Goal: Task Accomplishment & Management: Manage account settings

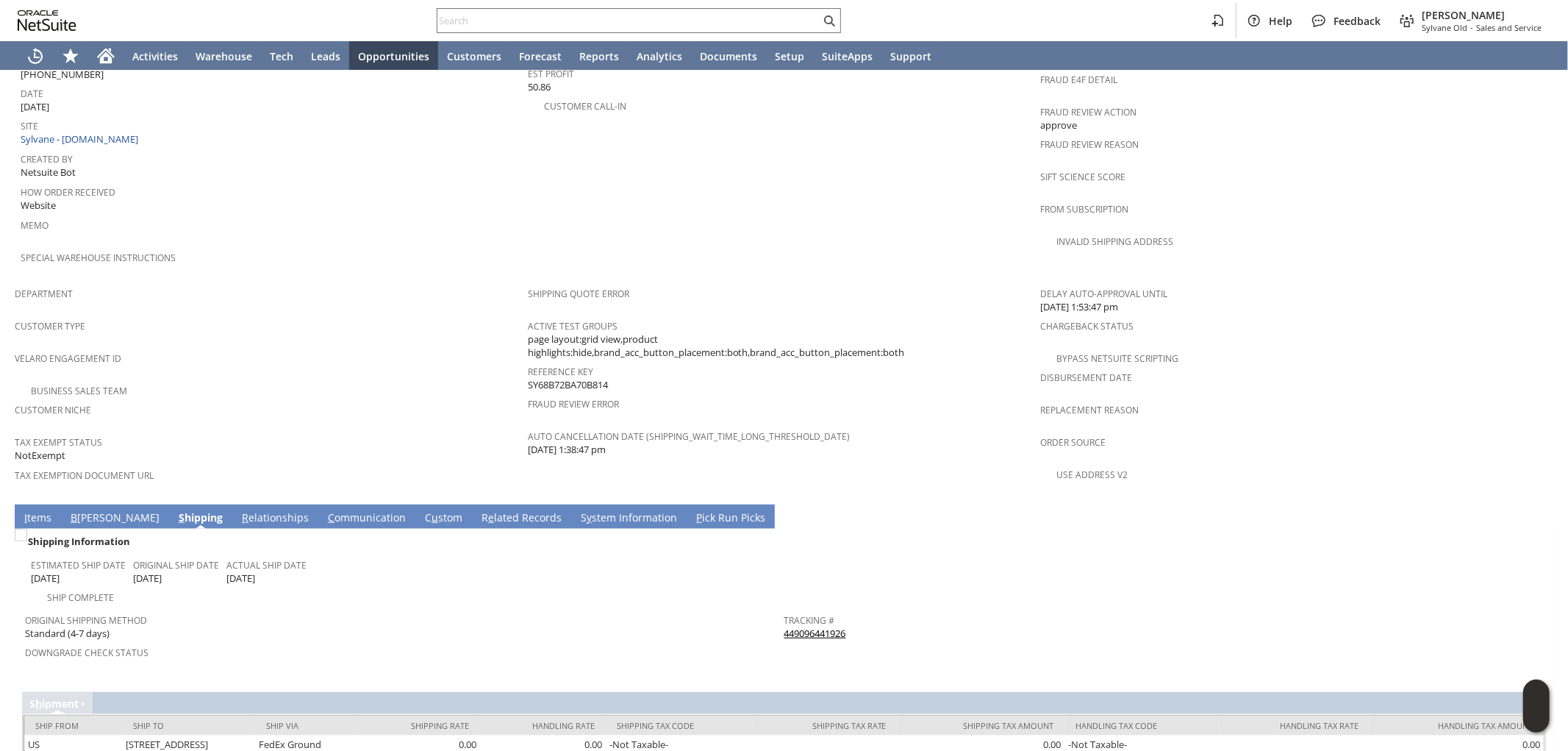
scroll to position [733, 0]
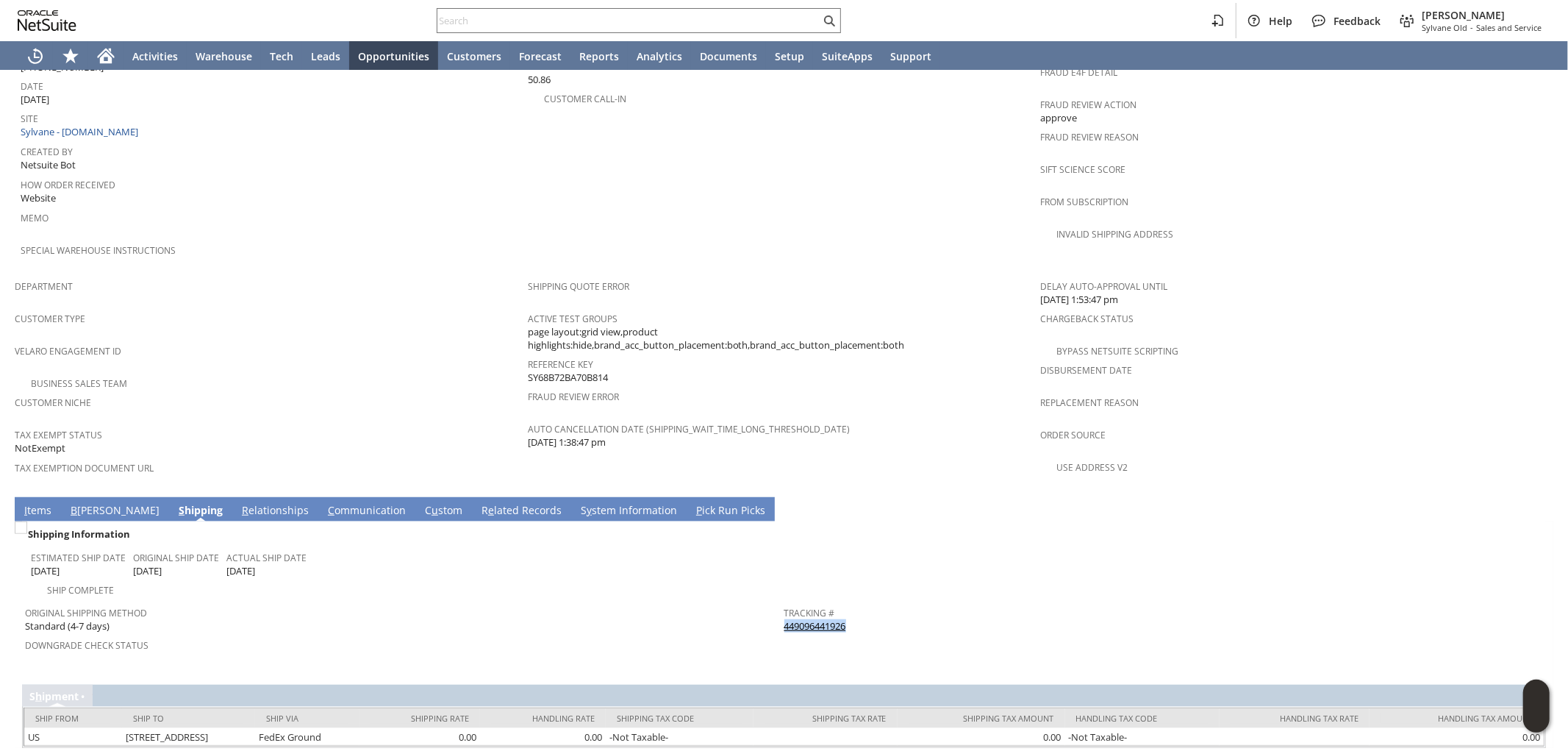
drag, startPoint x: 842, startPoint y: 577, endPoint x: 780, endPoint y: 584, distance: 62.4
click at [784, 602] on div "Tracking # 449096441926" at bounding box center [1160, 618] width 752 height 31
copy link "449096441926"
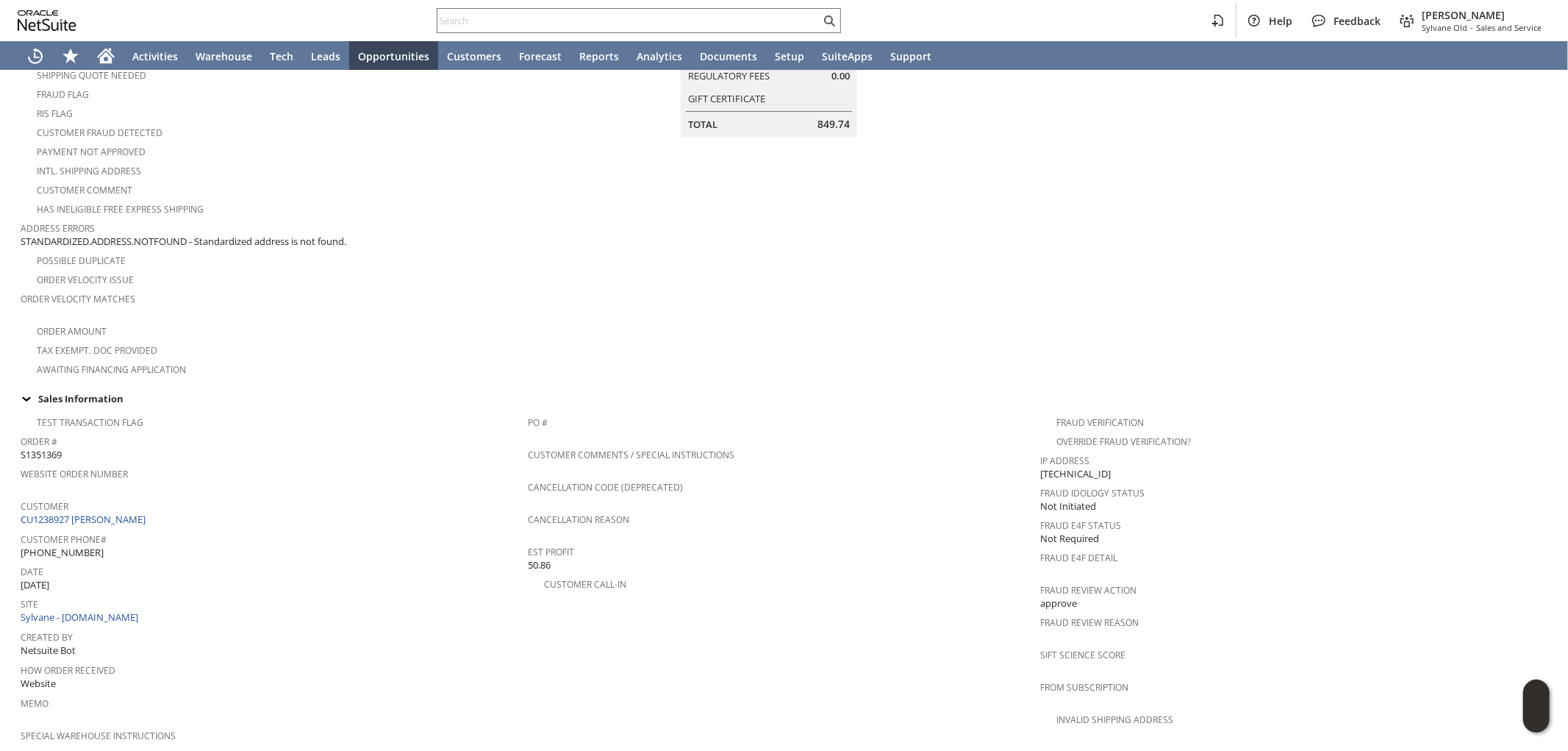
scroll to position [0, 0]
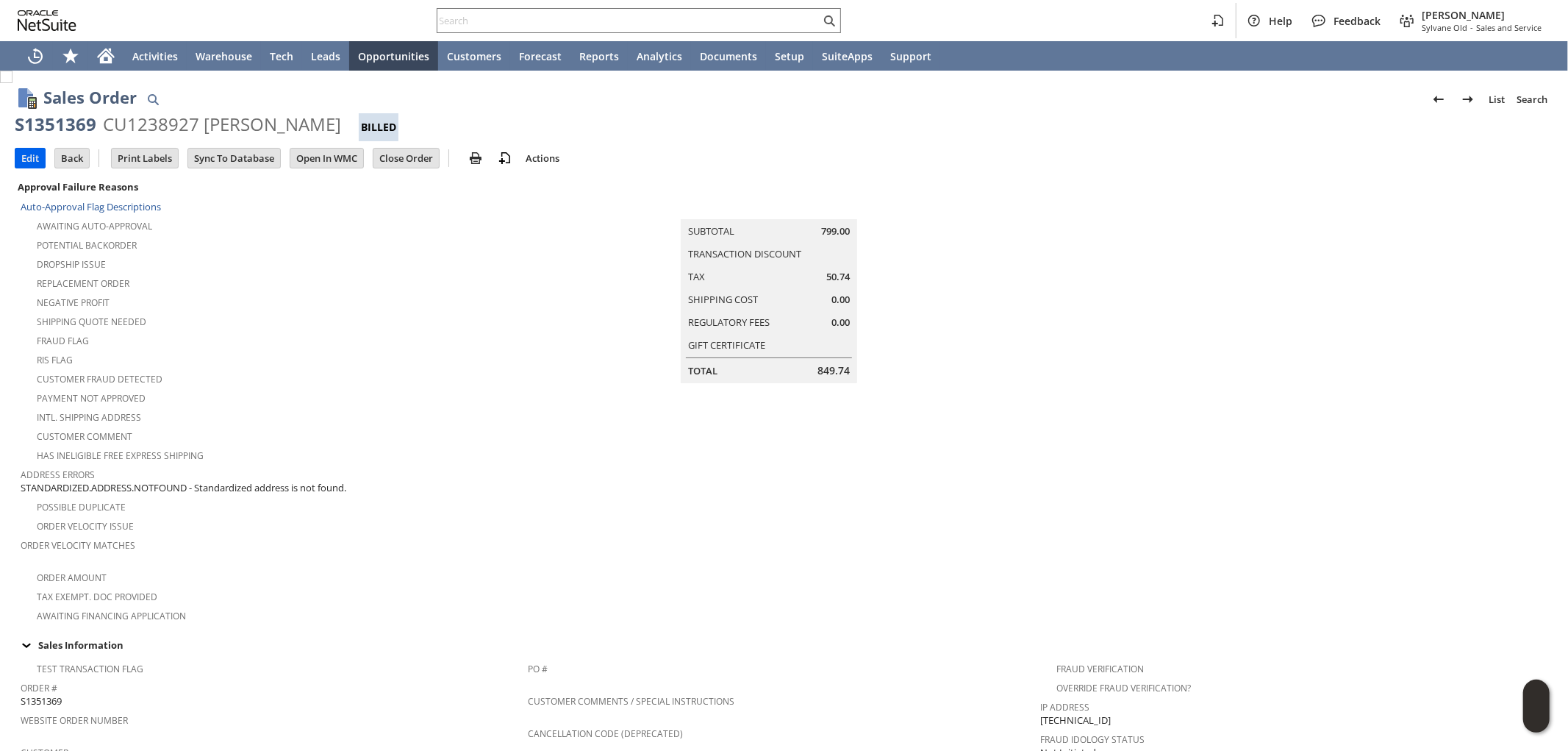
click at [20, 159] on input "Edit" at bounding box center [30, 158] width 29 height 19
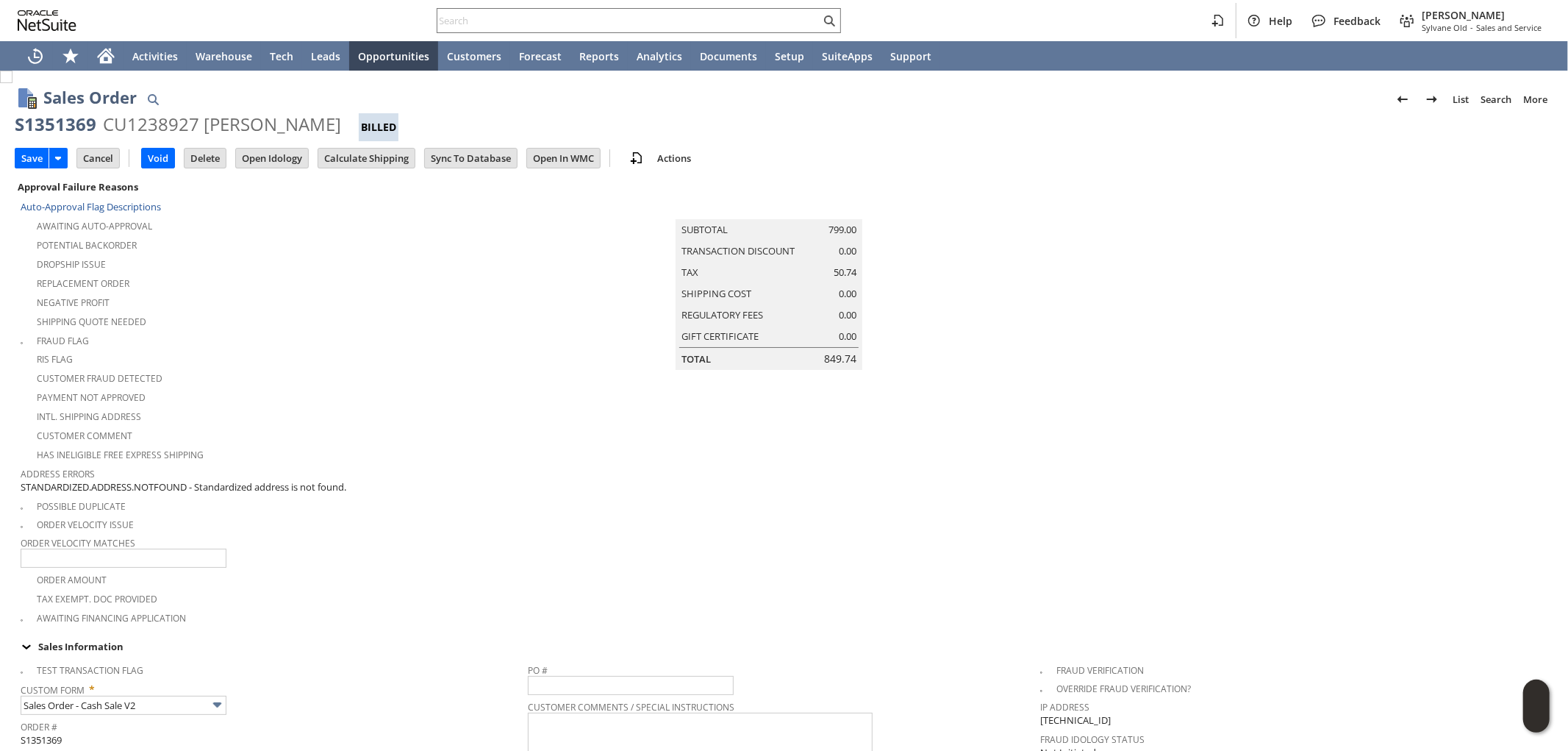
drag, startPoint x: 114, startPoint y: 120, endPoint x: 325, endPoint y: 122, distance: 211.0
click at [325, 122] on div "S1351369 CU1238927 Rozelle C Evans Billed" at bounding box center [784, 127] width 1539 height 29
copy div "CU1238927 [PERSON_NAME]"
drag, startPoint x: 494, startPoint y: 0, endPoint x: 493, endPoint y: 16, distance: 16.0
click at [494, 2] on div "Help Feedback Mark Neri Sylvane Old - Sales and Service" at bounding box center [784, 20] width 1568 height 41
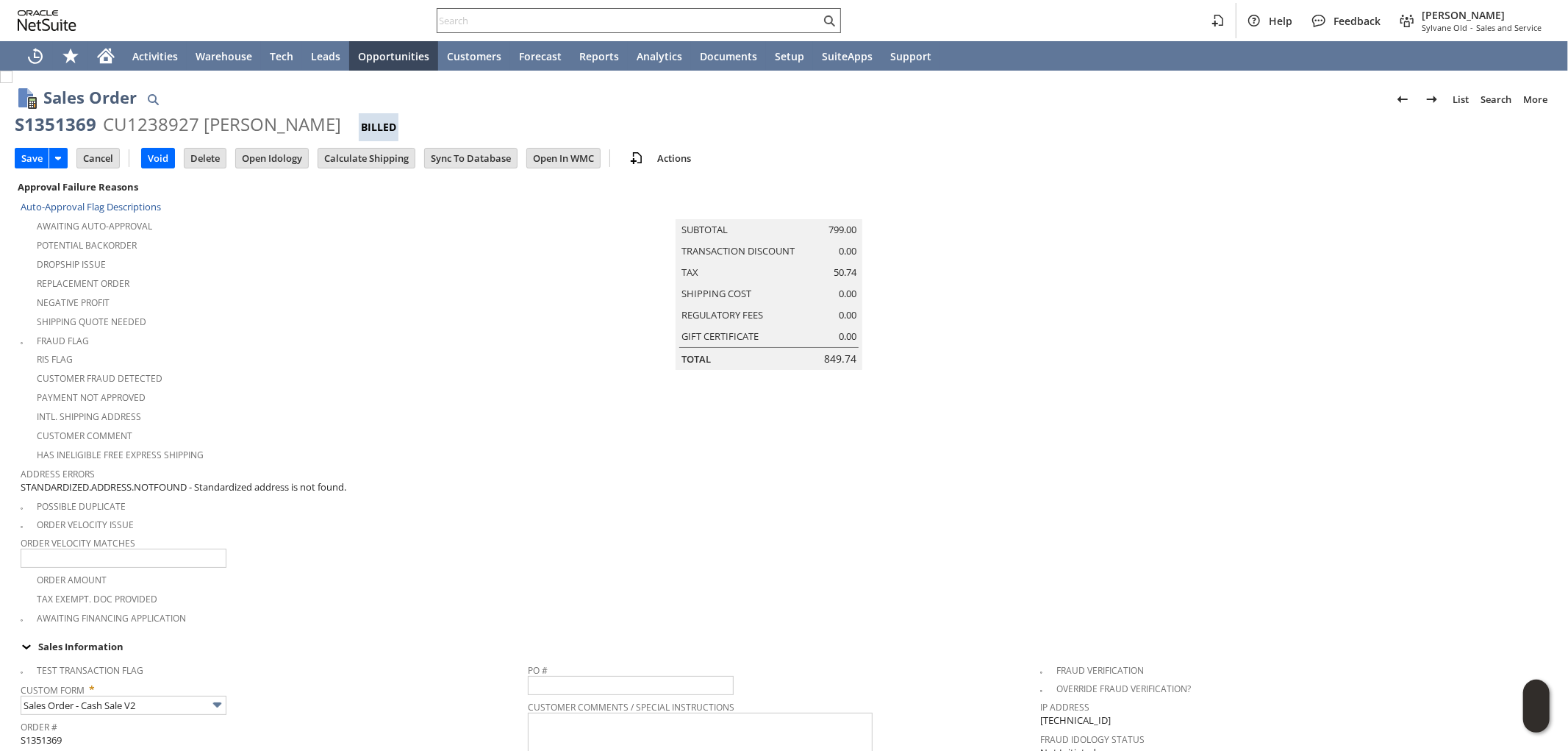
click at [491, 22] on input "text" at bounding box center [629, 20] width 384 height 17
paste input "CU1238927 [PERSON_NAME]"
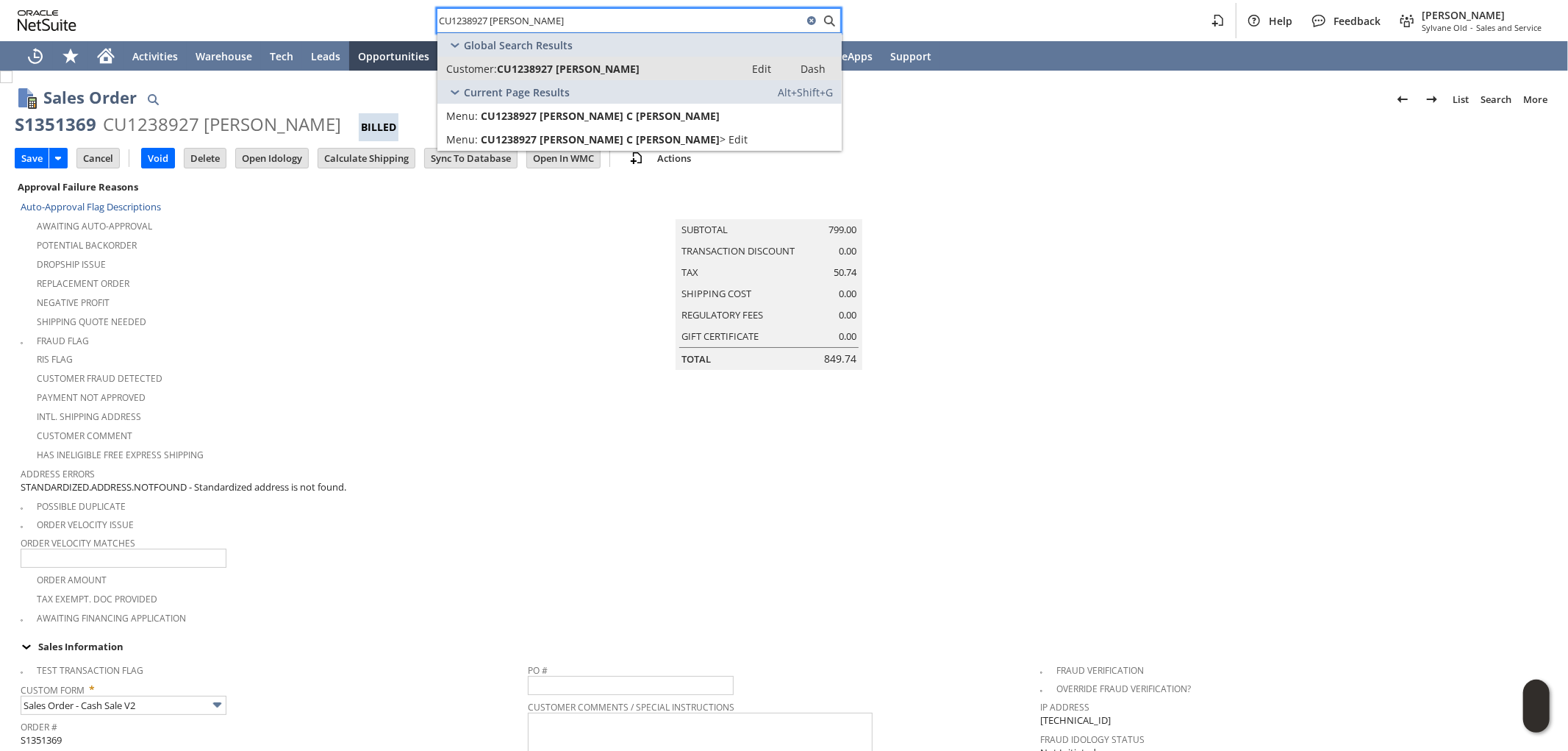
type input "CU1238927 [PERSON_NAME]"
click at [552, 69] on span "CU1238927 [PERSON_NAME]" at bounding box center [568, 69] width 143 height 14
drag, startPoint x: 325, startPoint y: 119, endPoint x: 11, endPoint y: 131, distance: 314.2
copy div "S1351369 CU1238927 Rozelle C Evans"
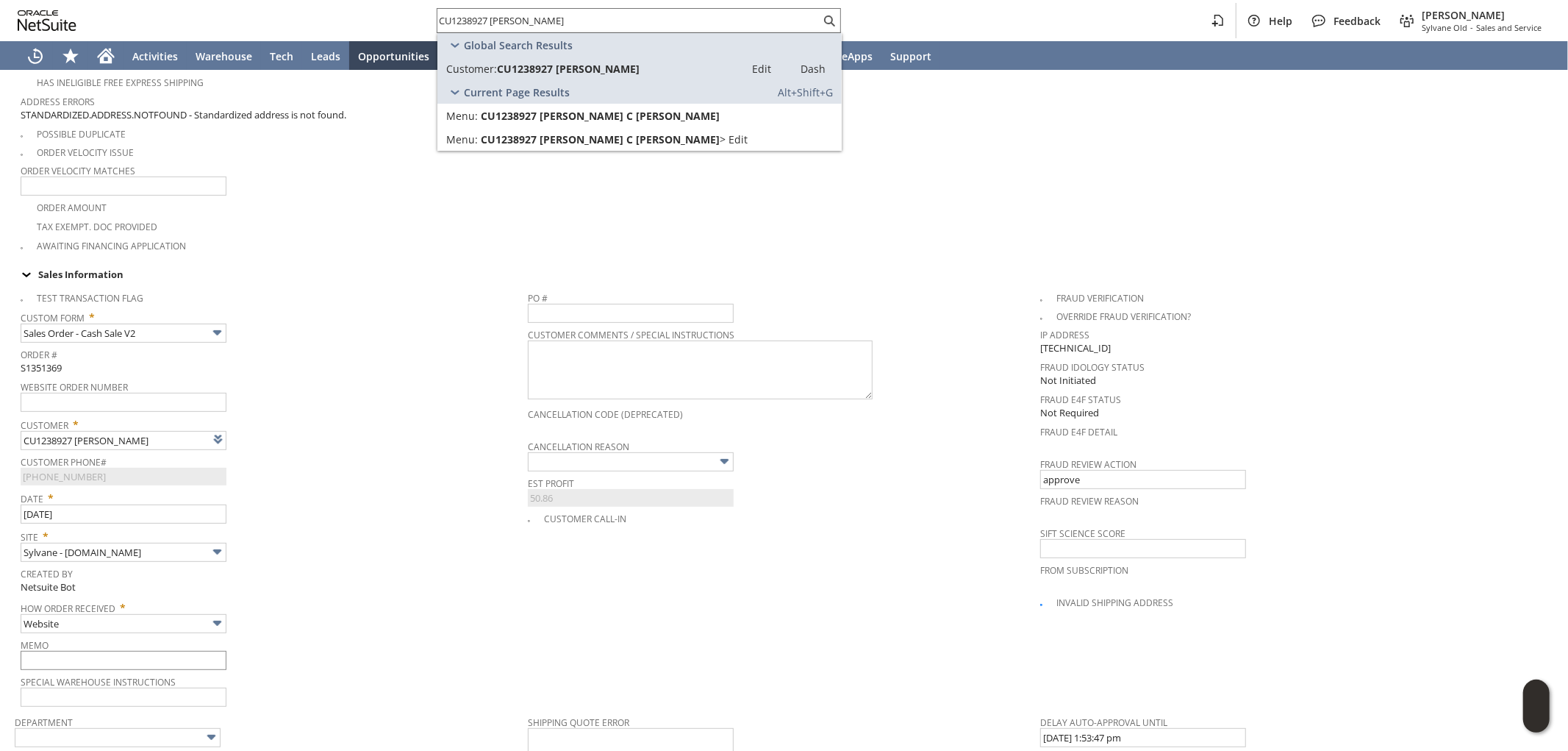
scroll to position [490, 0]
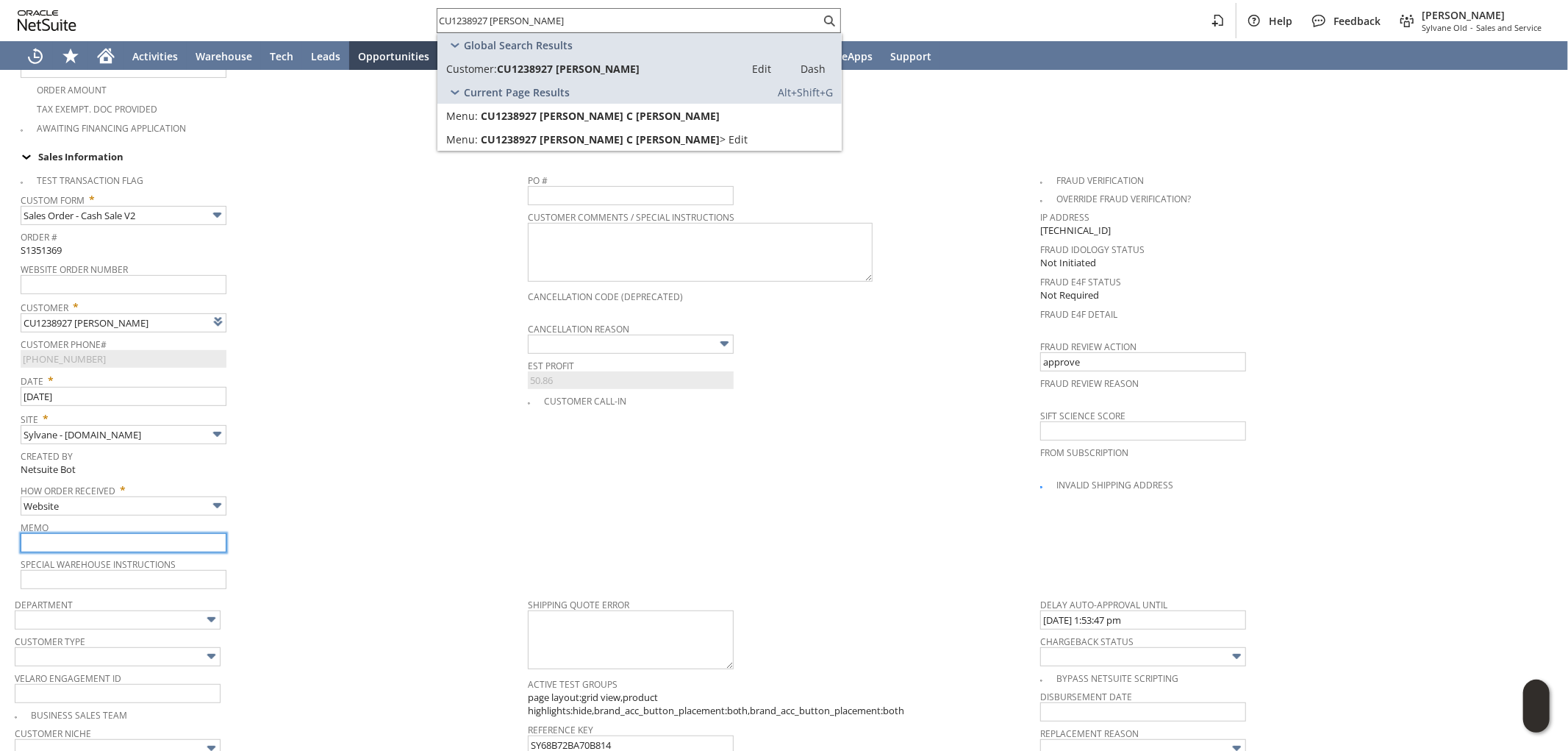
click at [84, 533] on input "text" at bounding box center [123, 543] width 206 height 19
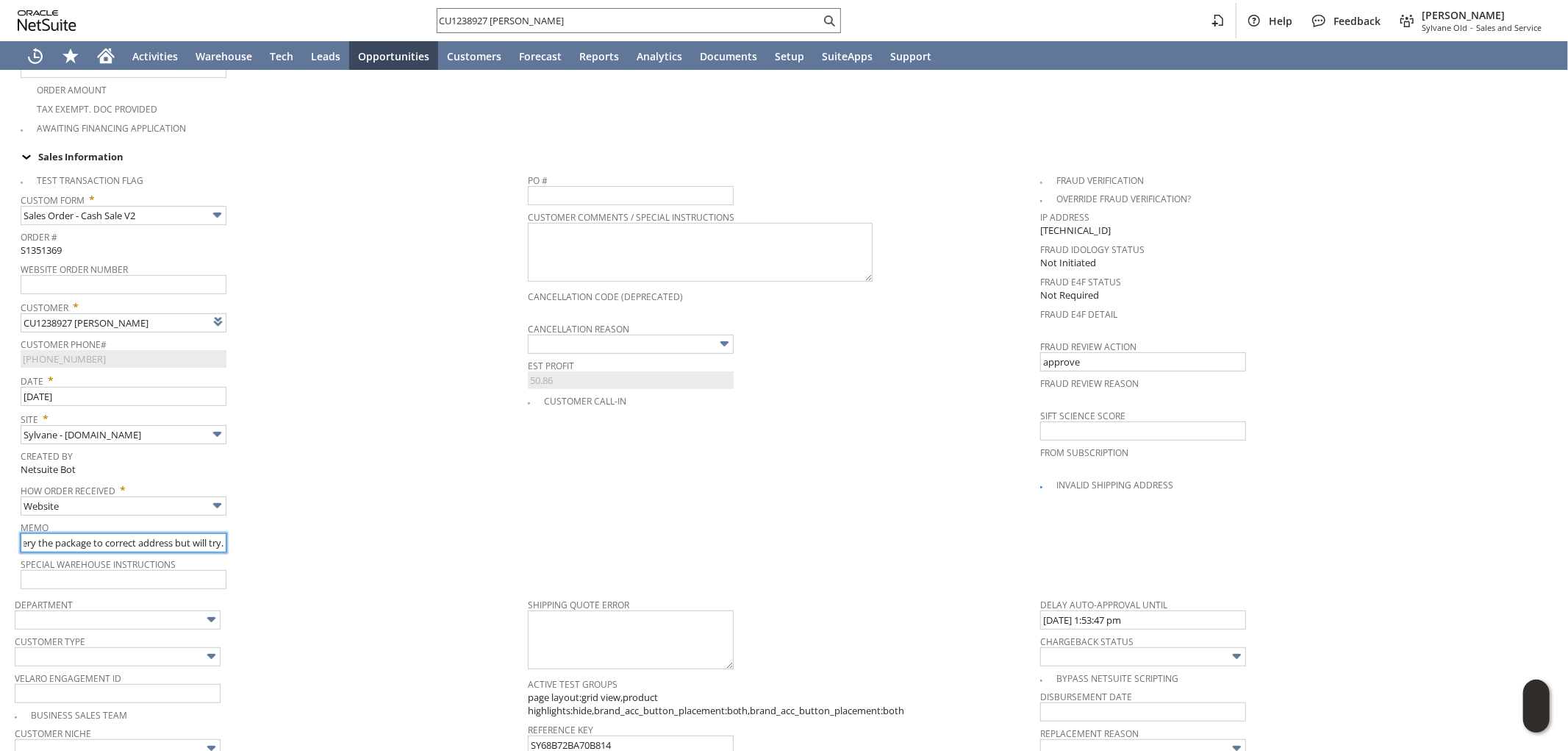
scroll to position [0, 386]
paste input "Request #SFC17771058"
click at [116, 533] on input "9/16 2nd rep spoke with the customer, didn't guarantee courier will be able to …" at bounding box center [123, 543] width 206 height 19
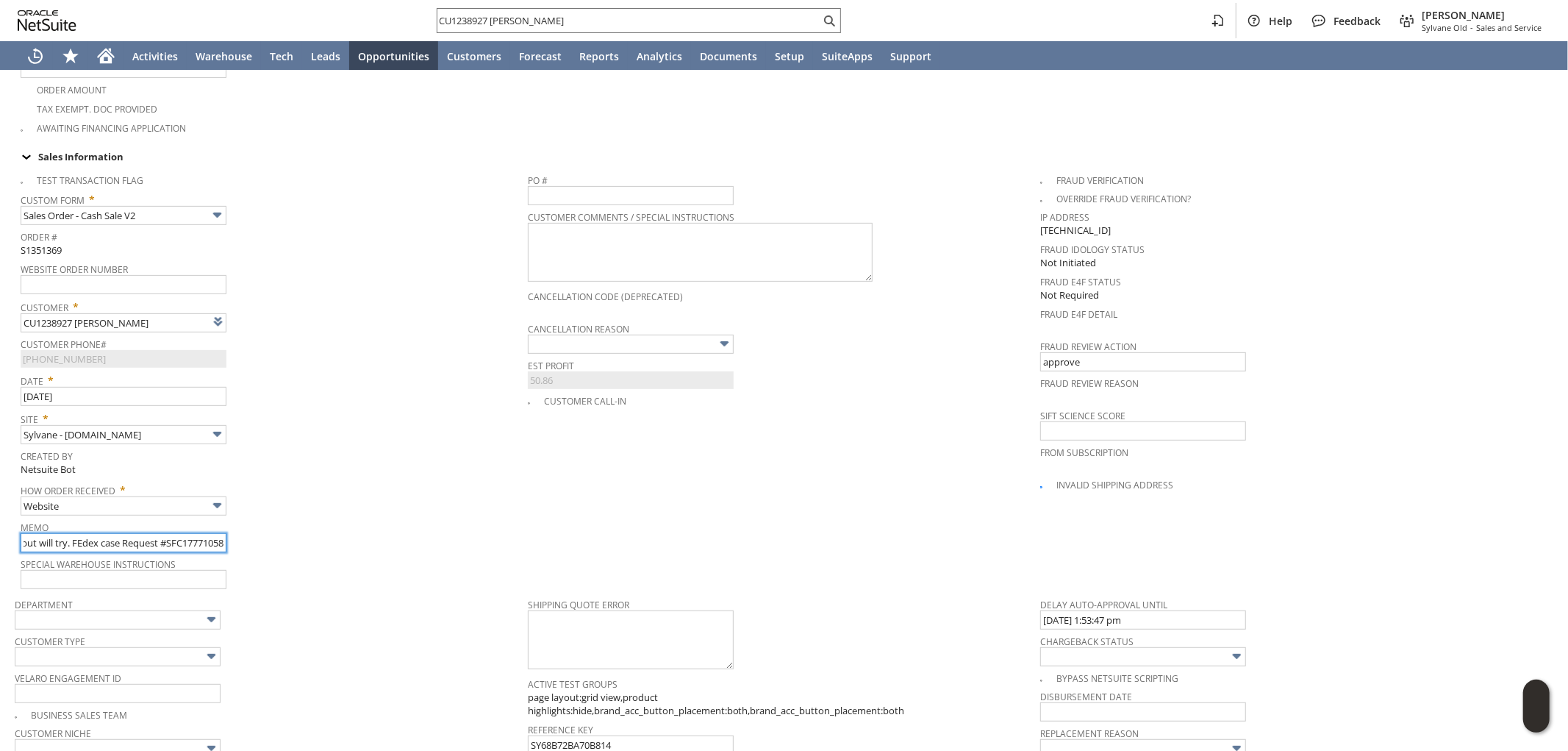
click at [75, 533] on input "9/16 2nd rep spoke with the customer, didn't guarantee courier will be able to …" at bounding box center [123, 543] width 206 height 19
click at [88, 533] on input "9/16 2nd rep spoke with the customer, didn't guarantee courier will be able to …" at bounding box center [123, 543] width 206 height 19
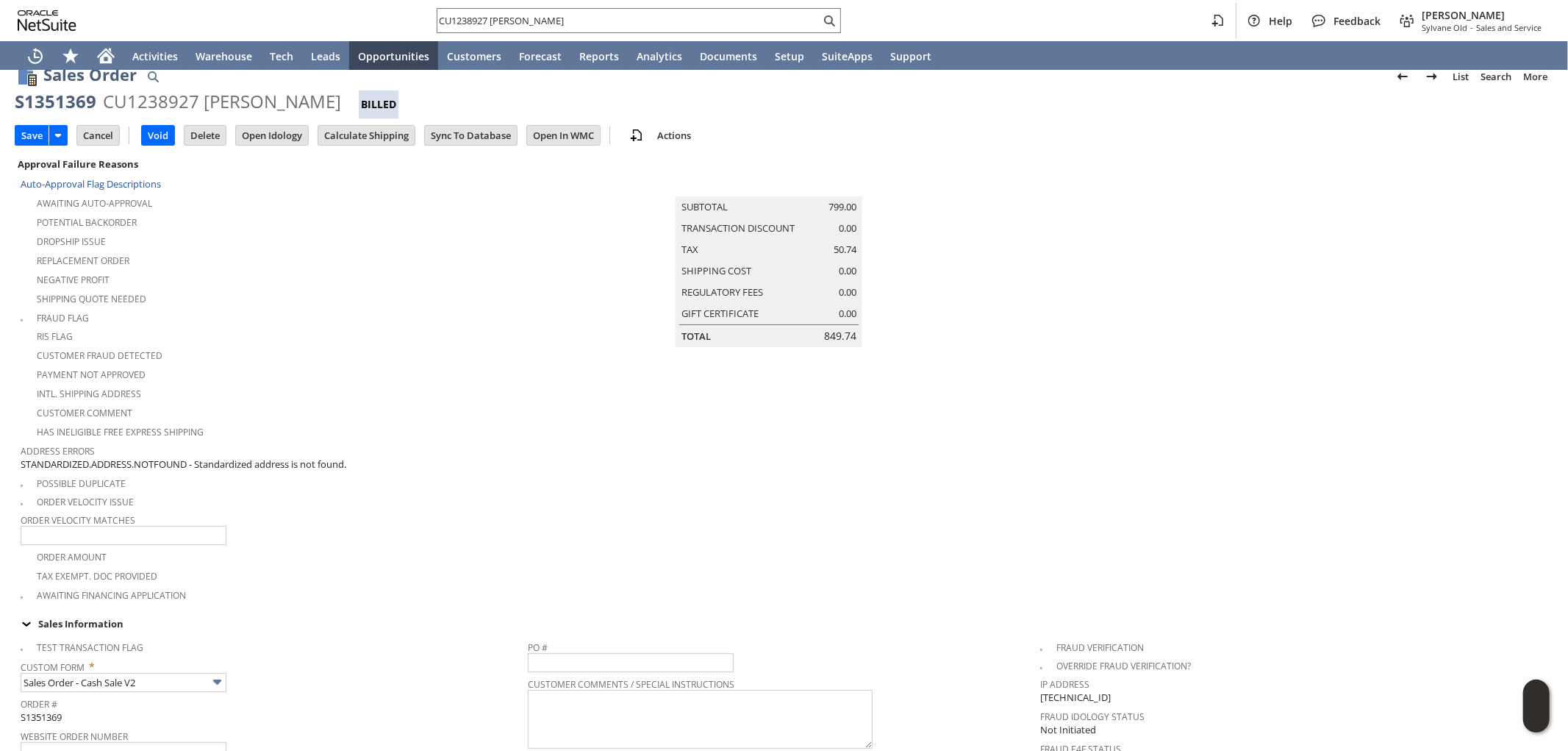
scroll to position [0, 0]
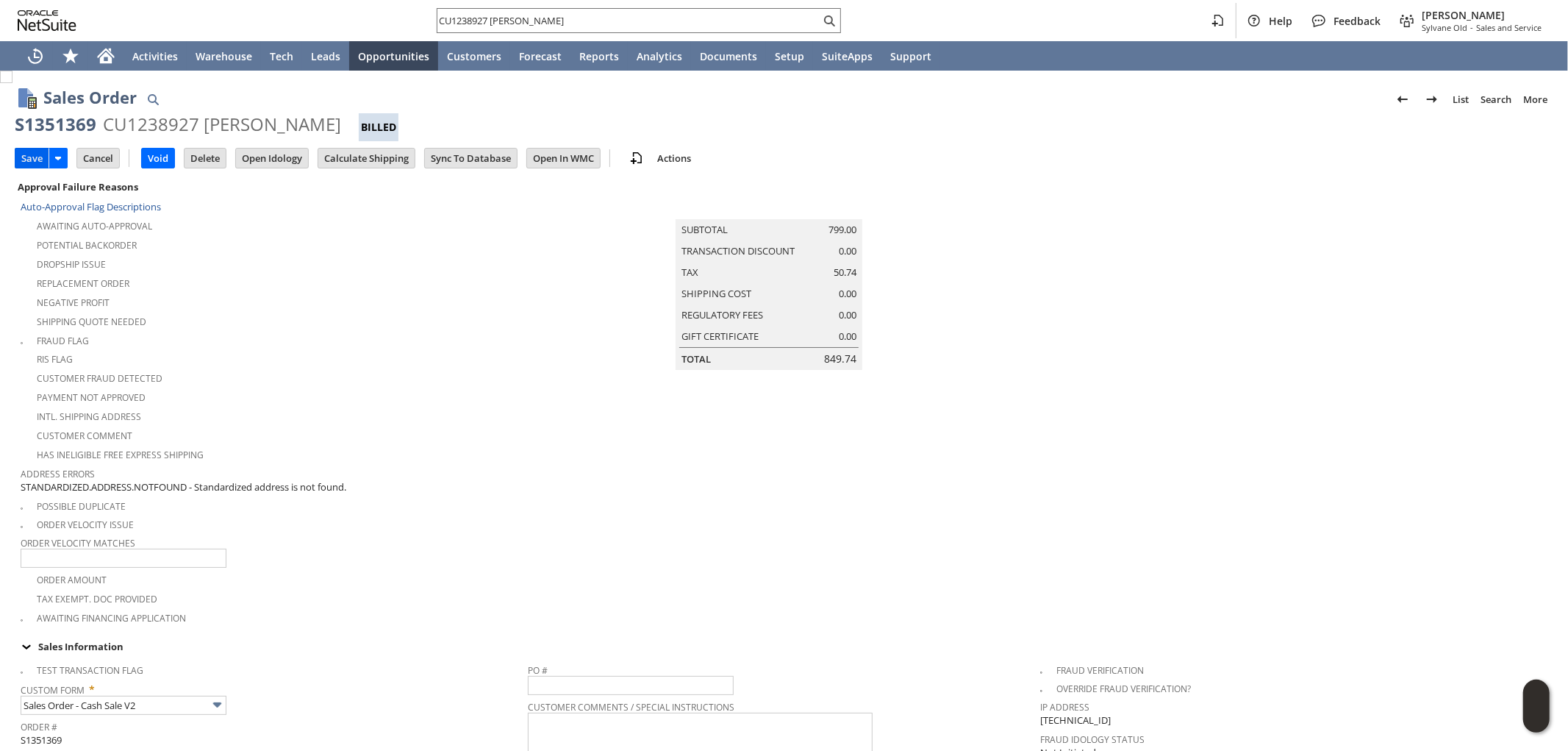
type input "9/16 2nd rep spoke with the customer, didn't guarantee courier will be able to …"
click at [34, 155] on input "Save" at bounding box center [32, 158] width 33 height 19
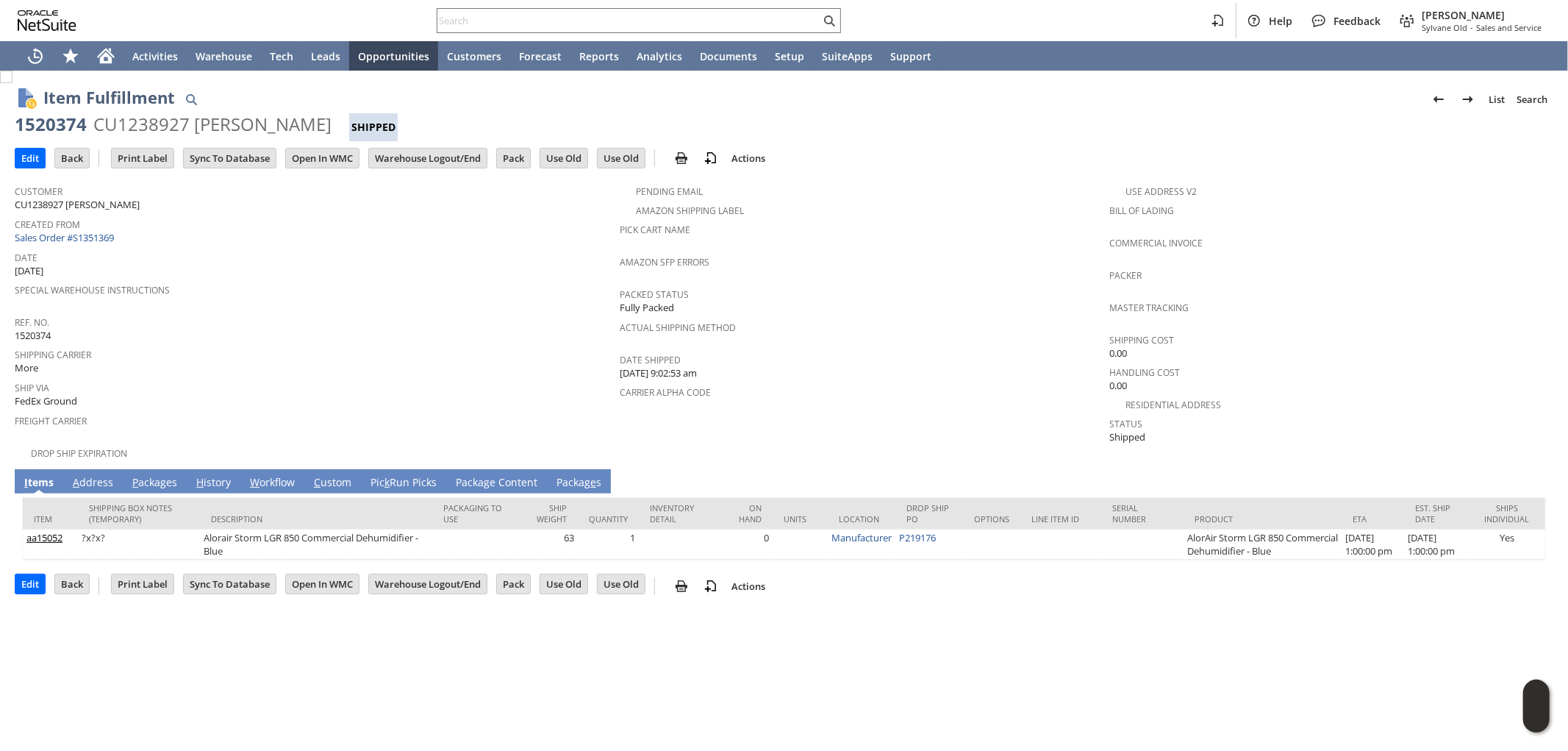
click at [92, 475] on link "A ddress" at bounding box center [92, 483] width 48 height 17
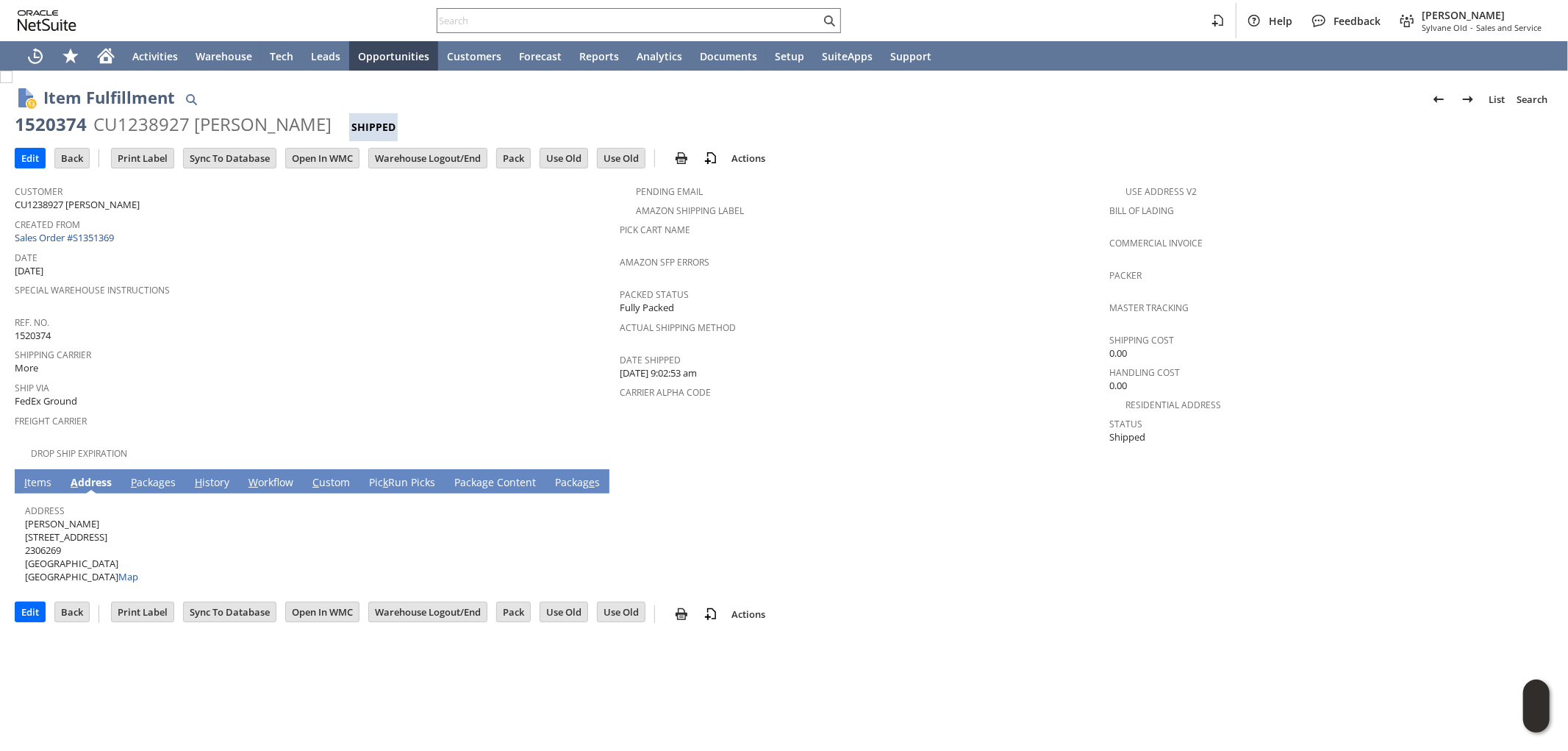
drag, startPoint x: 98, startPoint y: 508, endPoint x: 26, endPoint y: 513, distance: 72.2
click at [26, 517] on span "[PERSON_NAME] [STREET_ADDRESS] Map" at bounding box center [82, 550] width 114 height 67
copy span "[PERSON_NAME]"
click at [32, 475] on link "I tems" at bounding box center [38, 483] width 35 height 17
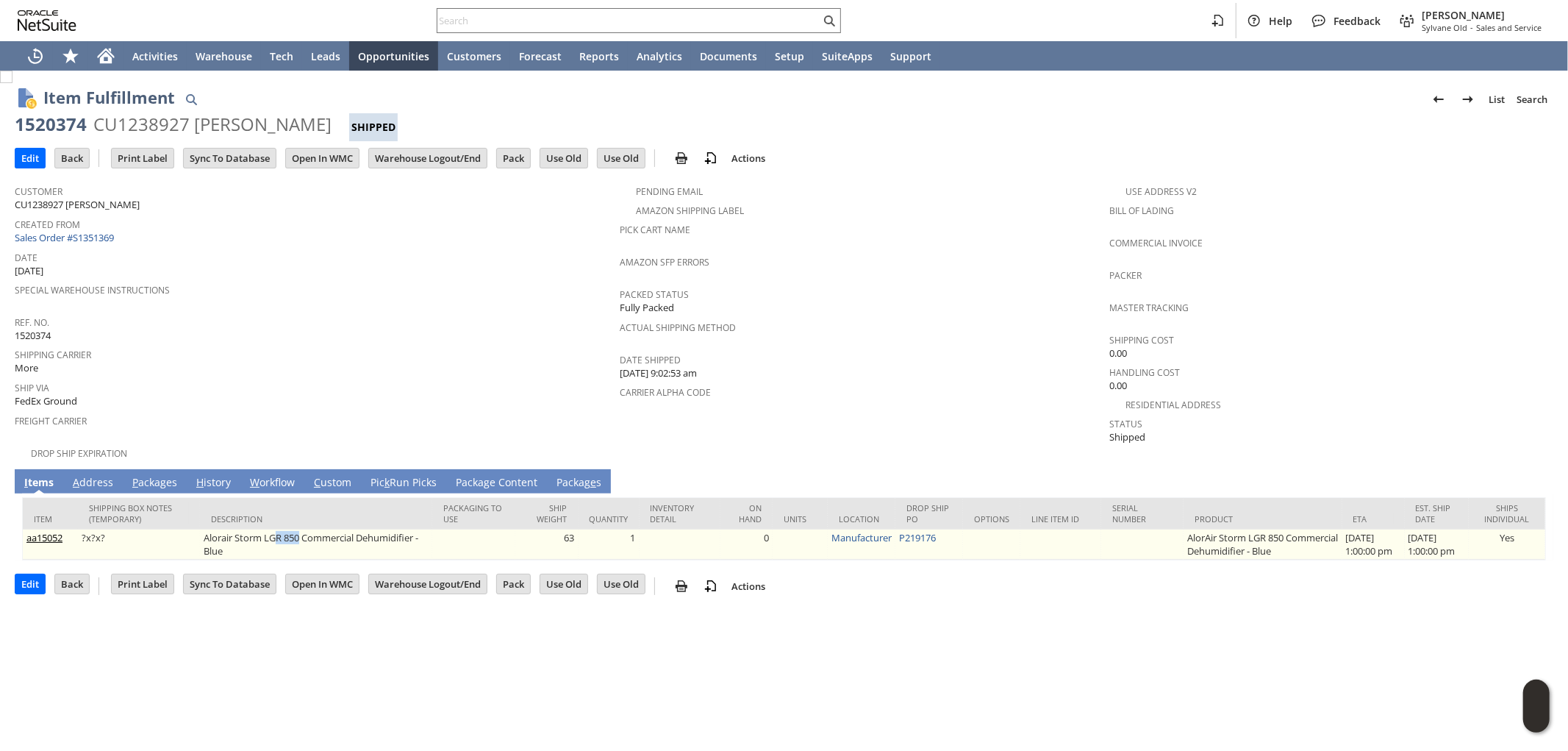
drag, startPoint x: 295, startPoint y: 525, endPoint x: 268, endPoint y: 526, distance: 27.0
click at [268, 529] on td "Alorair Storm LGR 850 Commercial Dehumidifier - Blue" at bounding box center [316, 544] width 232 height 30
click at [265, 529] on td "Alorair Storm LGR 850 Commercial Dehumidifier - Blue" at bounding box center [316, 544] width 232 height 30
drag, startPoint x: 195, startPoint y: 526, endPoint x: 297, endPoint y: 523, distance: 102.0
click at [297, 529] on td "Alorair Storm LGR 850 Commercial Dehumidifier - Blue" at bounding box center [316, 544] width 232 height 30
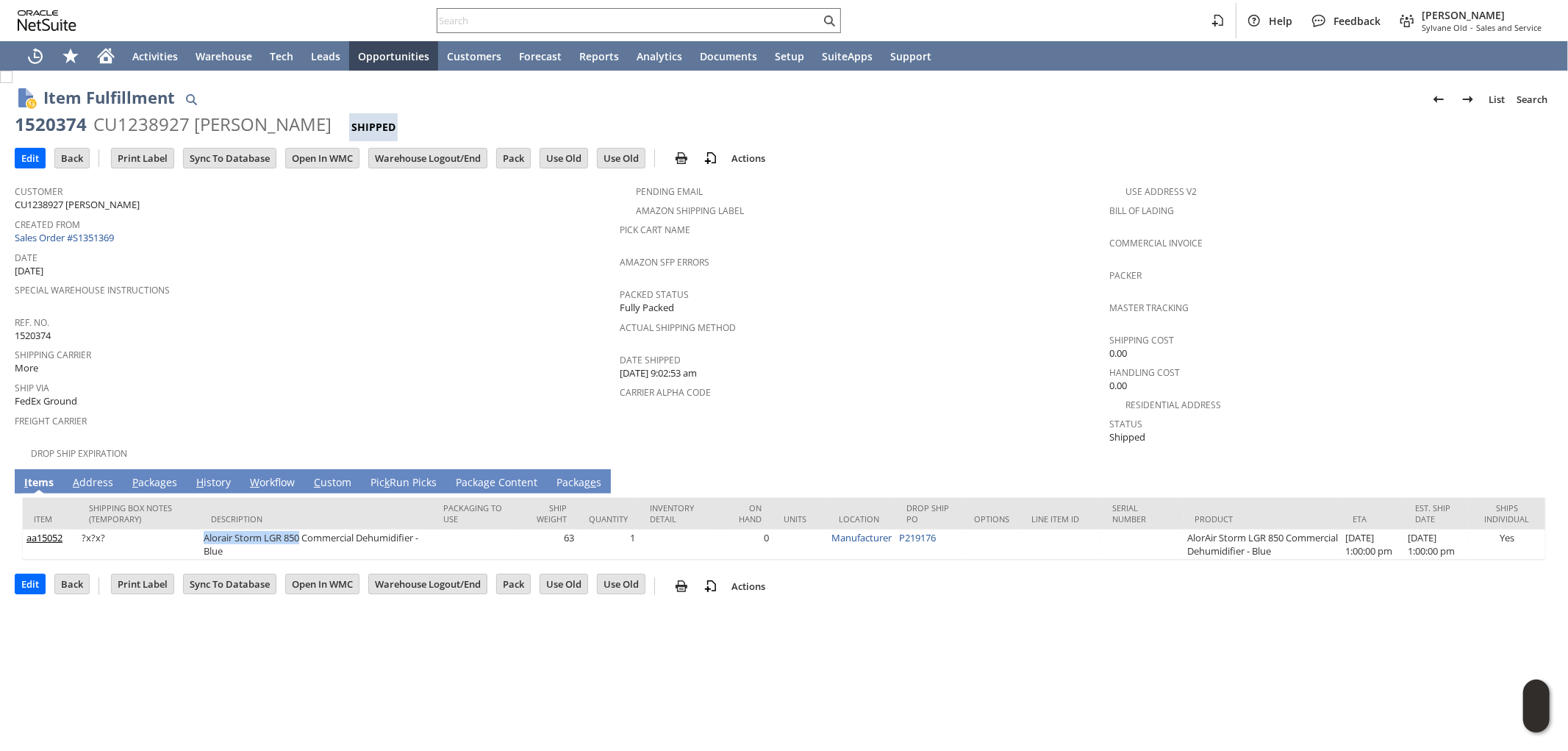
copy td "Alorair Storm LGR 850"
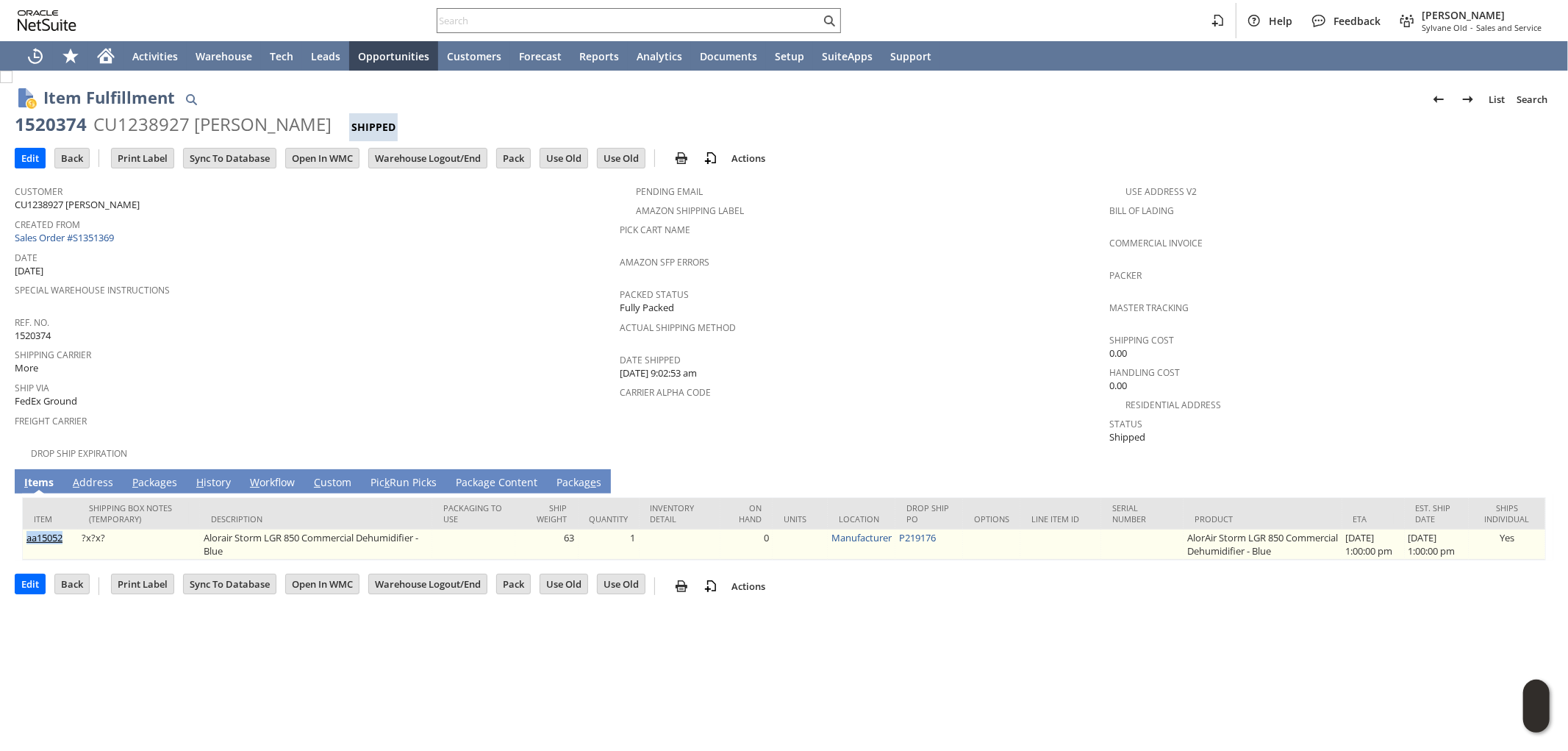
drag, startPoint x: 66, startPoint y: 527, endPoint x: 22, endPoint y: 530, distance: 44.1
click at [22, 530] on td "aa15052" at bounding box center [50, 544] width 55 height 30
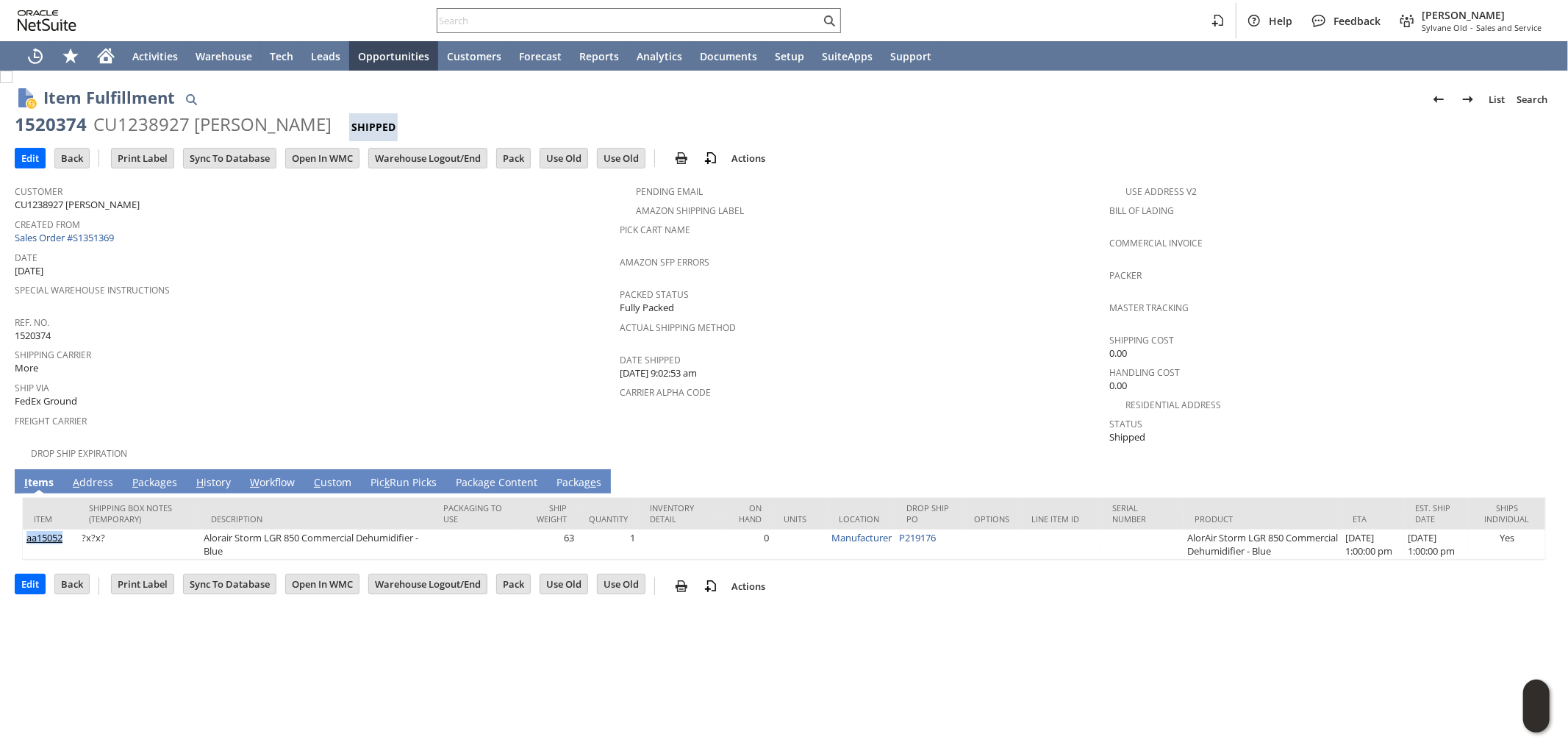
copy link "aa15052"
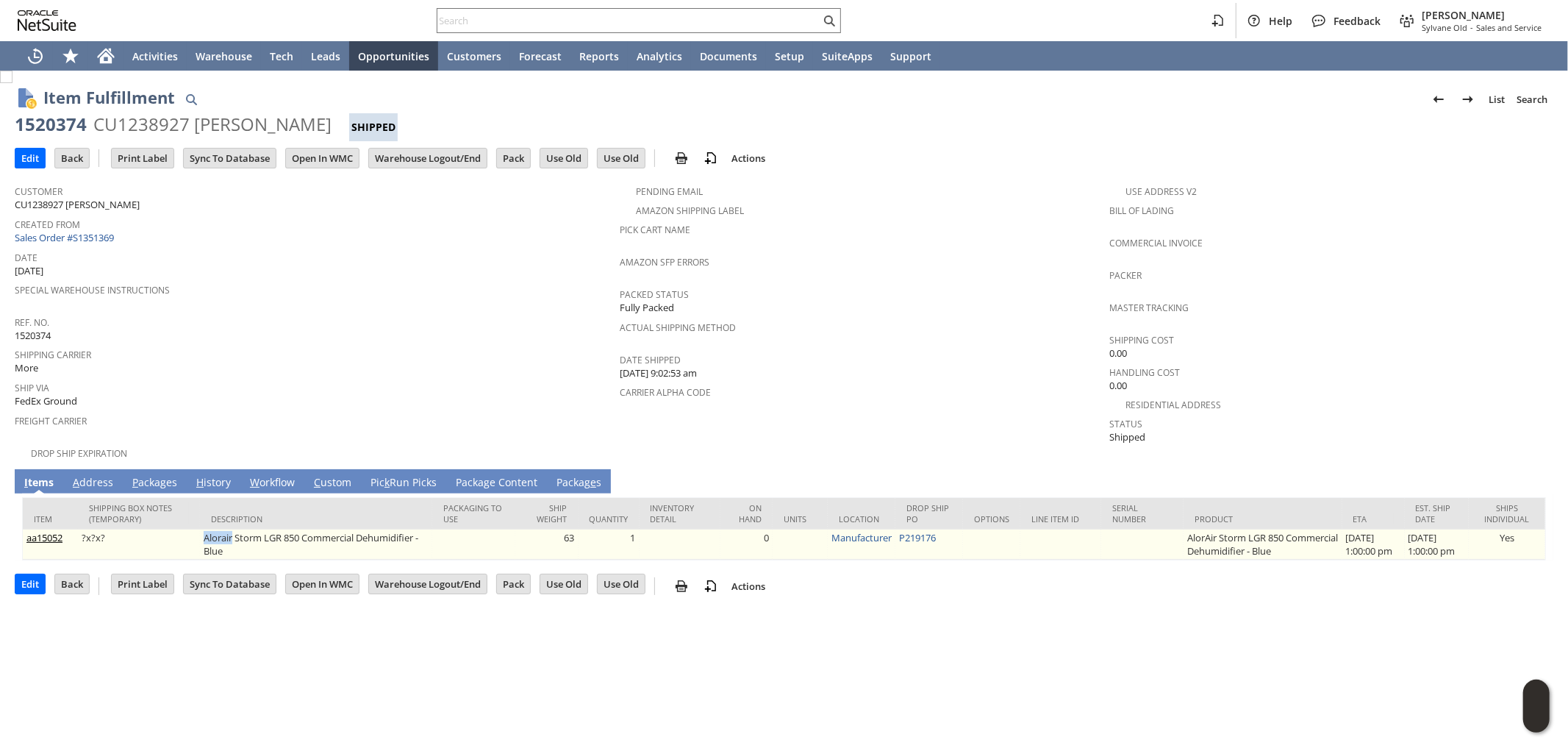
drag, startPoint x: 195, startPoint y: 523, endPoint x: 228, endPoint y: 526, distance: 33.1
click at [228, 529] on td "Alorair Storm LGR 850 Commercial Dehumidifier - Blue" at bounding box center [316, 544] width 232 height 30
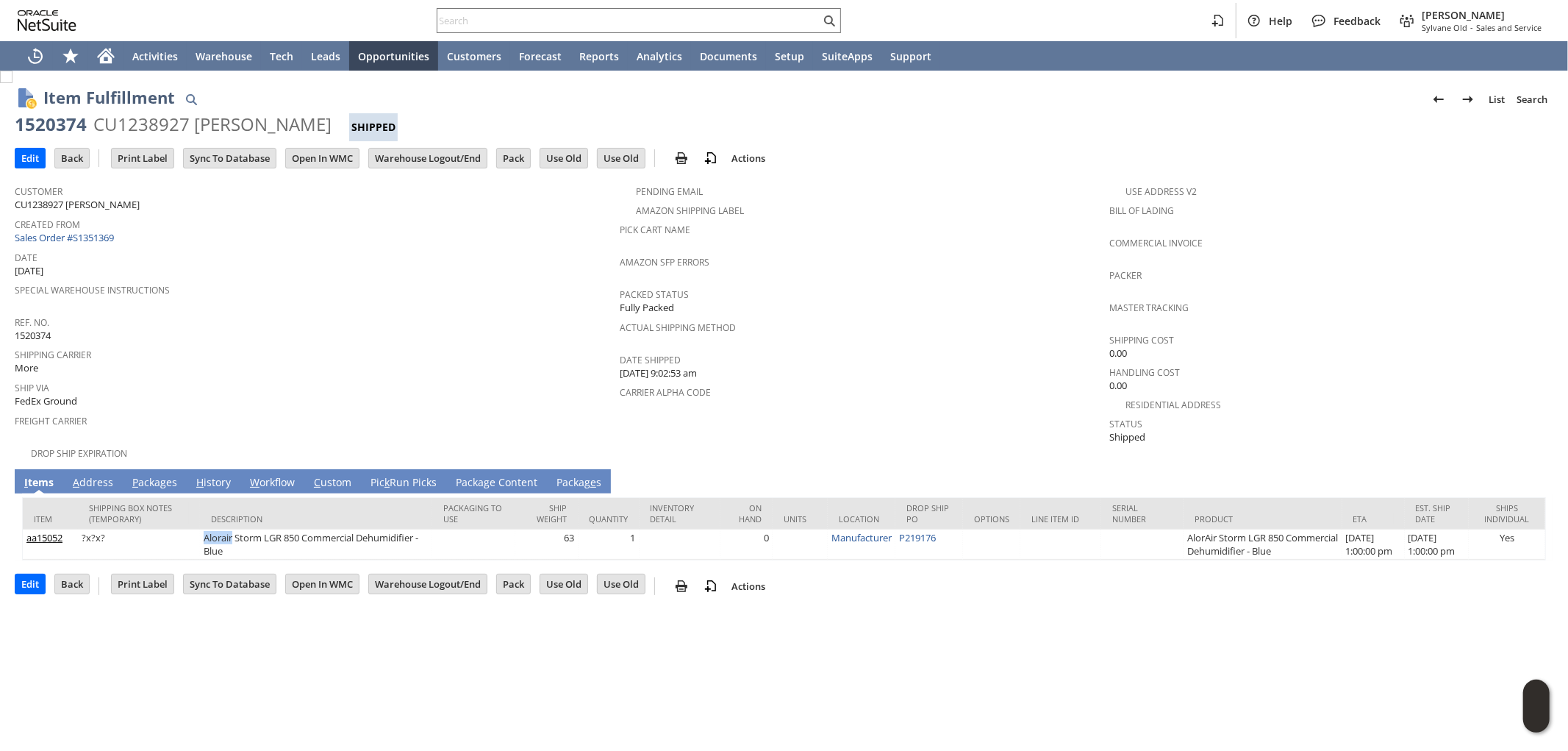
copy td "Alorair"
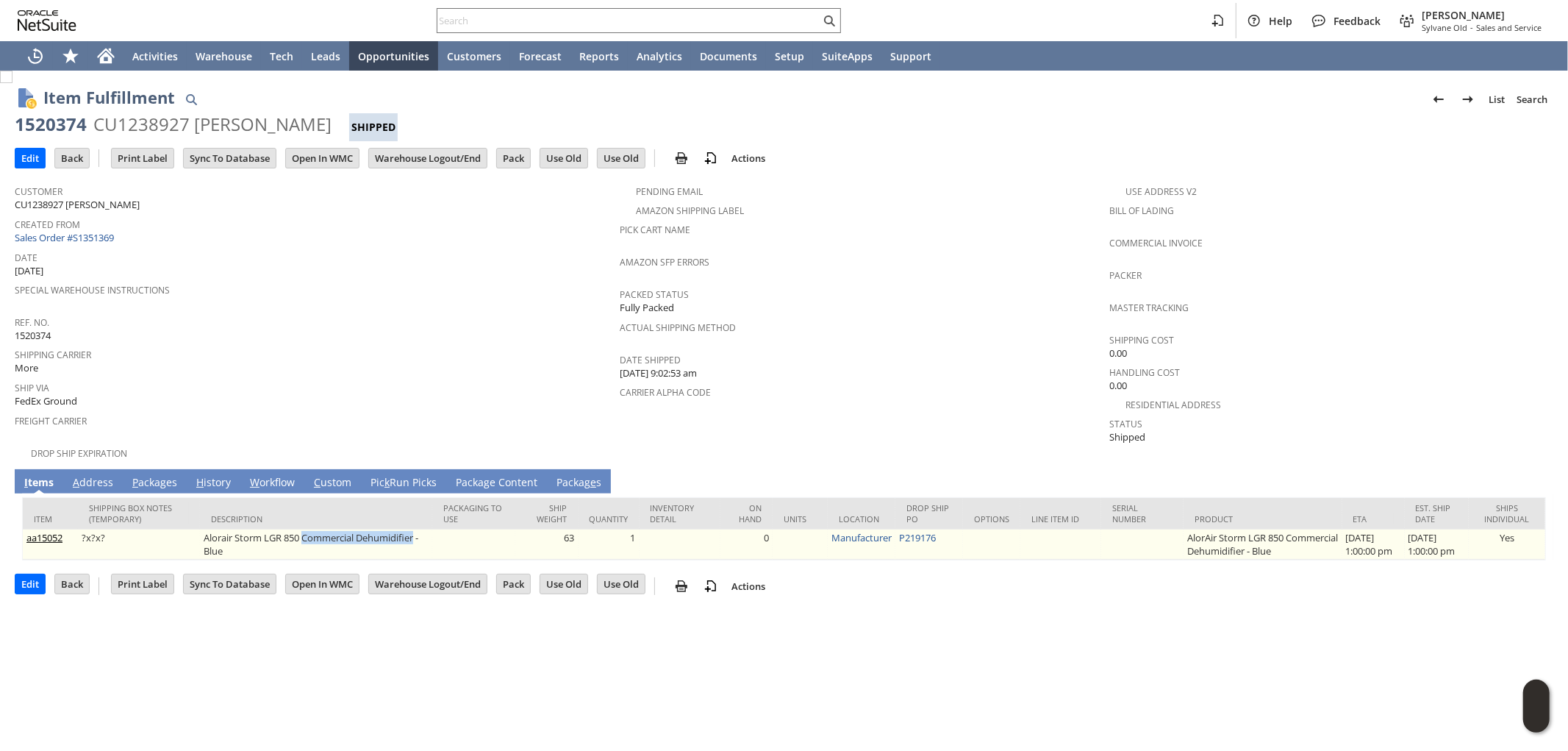
drag, startPoint x: 304, startPoint y: 523, endPoint x: 412, endPoint y: 518, distance: 108.1
click at [412, 529] on td "Alorair Storm LGR 850 Commercial Dehumidifier - Blue" at bounding box center [316, 544] width 232 height 30
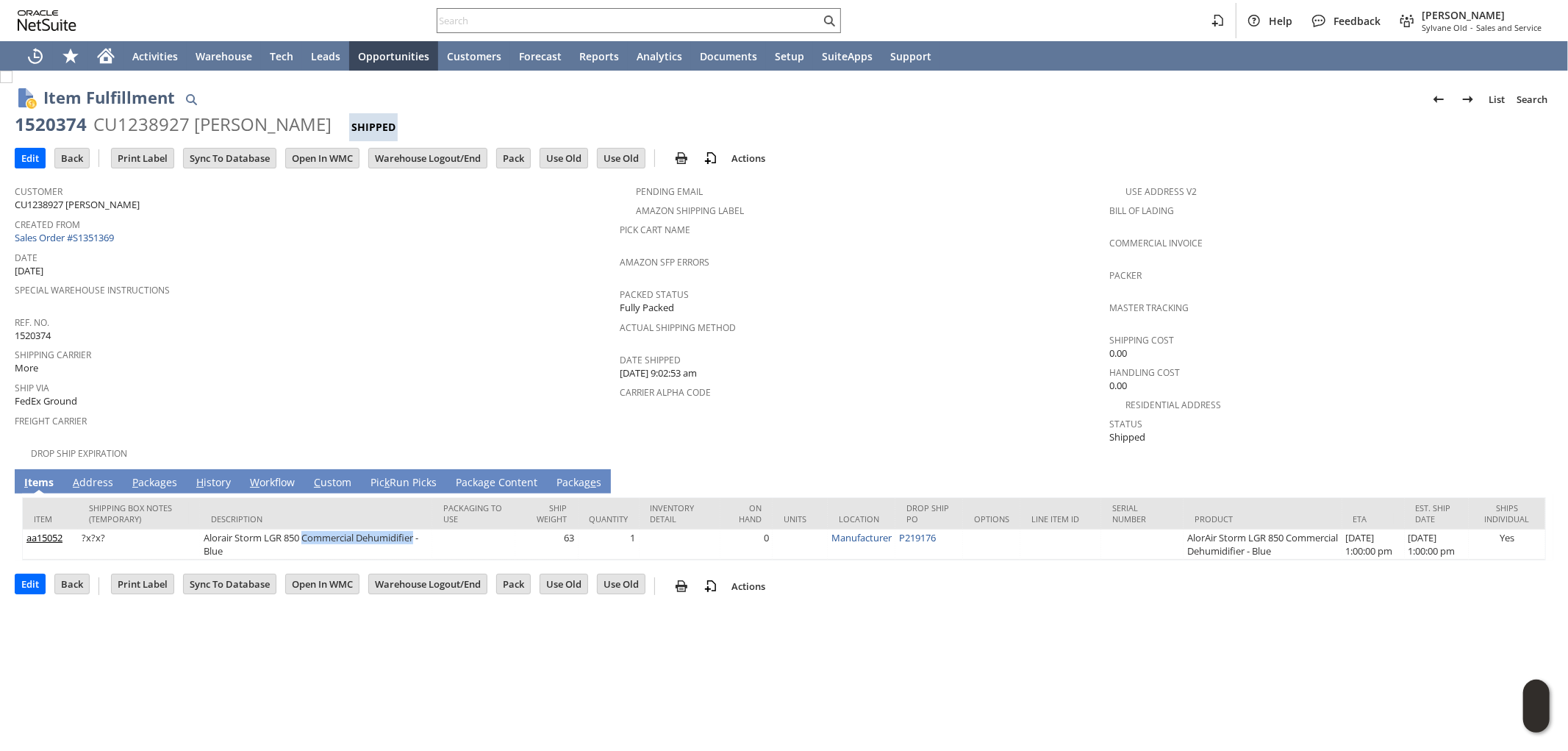
copy td "Commercial Dehumidifier"
click at [104, 235] on link "Sales Order #S1351369" at bounding box center [66, 238] width 103 height 14
drag, startPoint x: 511, startPoint y: 319, endPoint x: 538, endPoint y: 313, distance: 27.7
click at [510, 319] on span "Ref. No." at bounding box center [314, 320] width 598 height 17
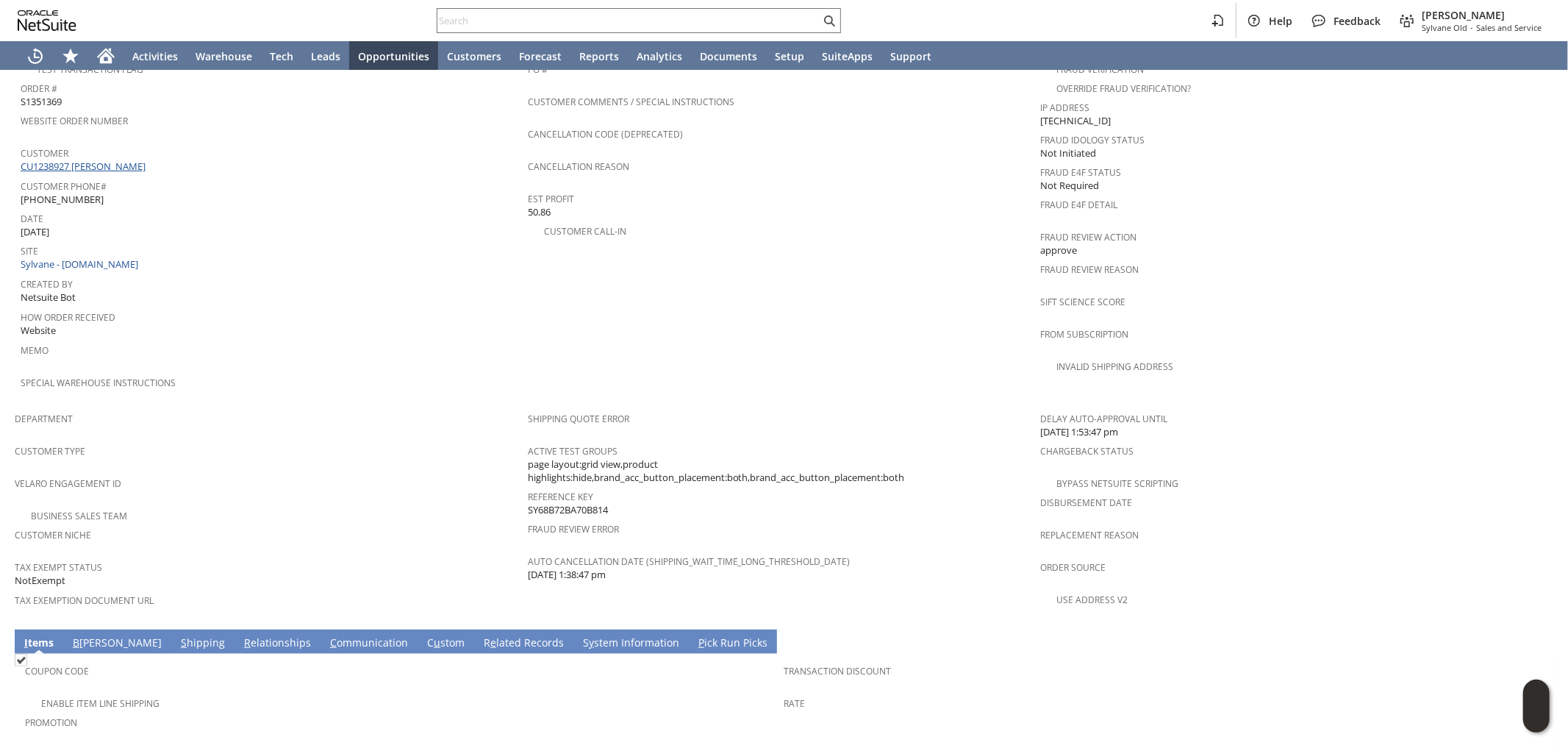
scroll to position [408, 0]
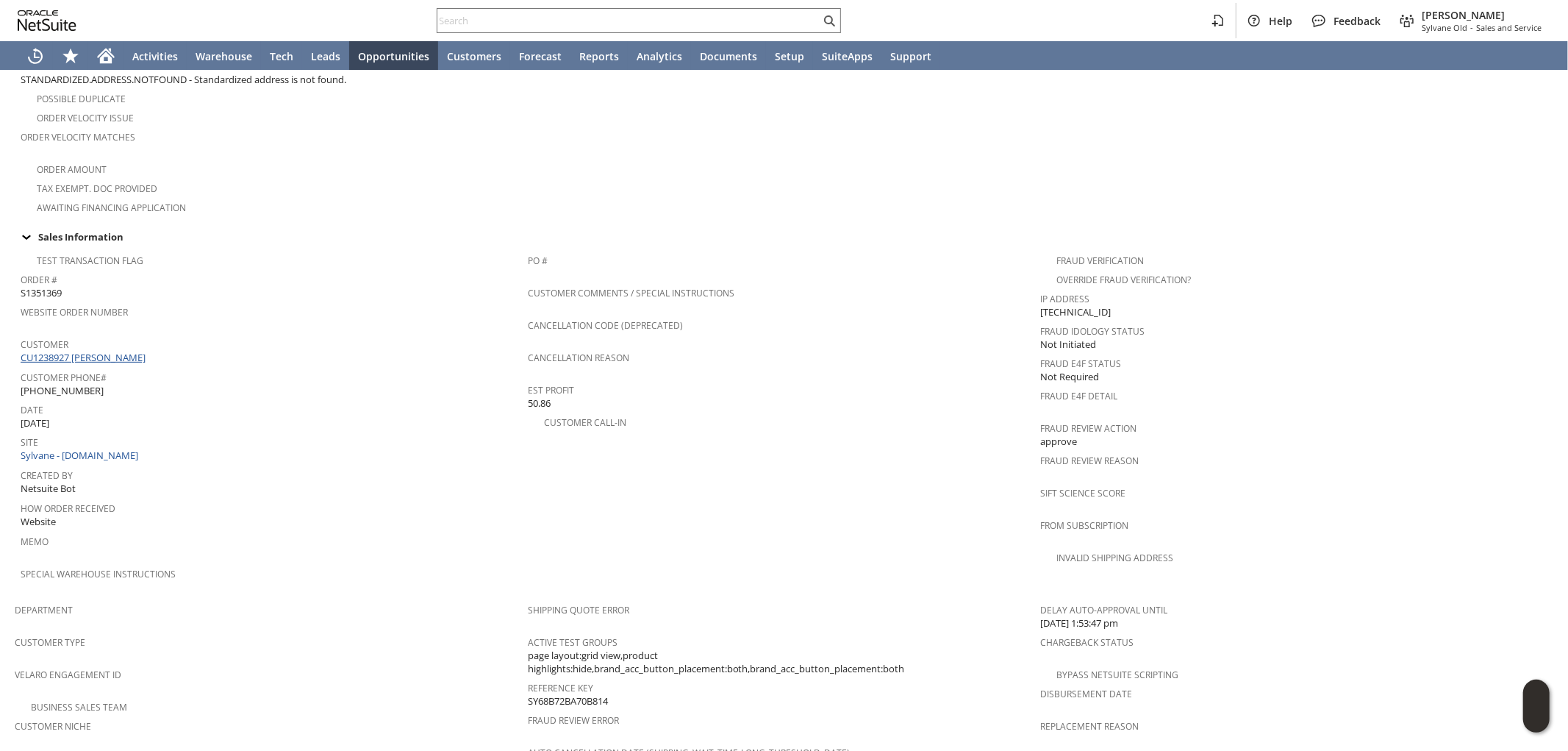
click at [102, 351] on link "CU1238927 [PERSON_NAME]" at bounding box center [84, 358] width 129 height 14
